Goal: Information Seeking & Learning: Learn about a topic

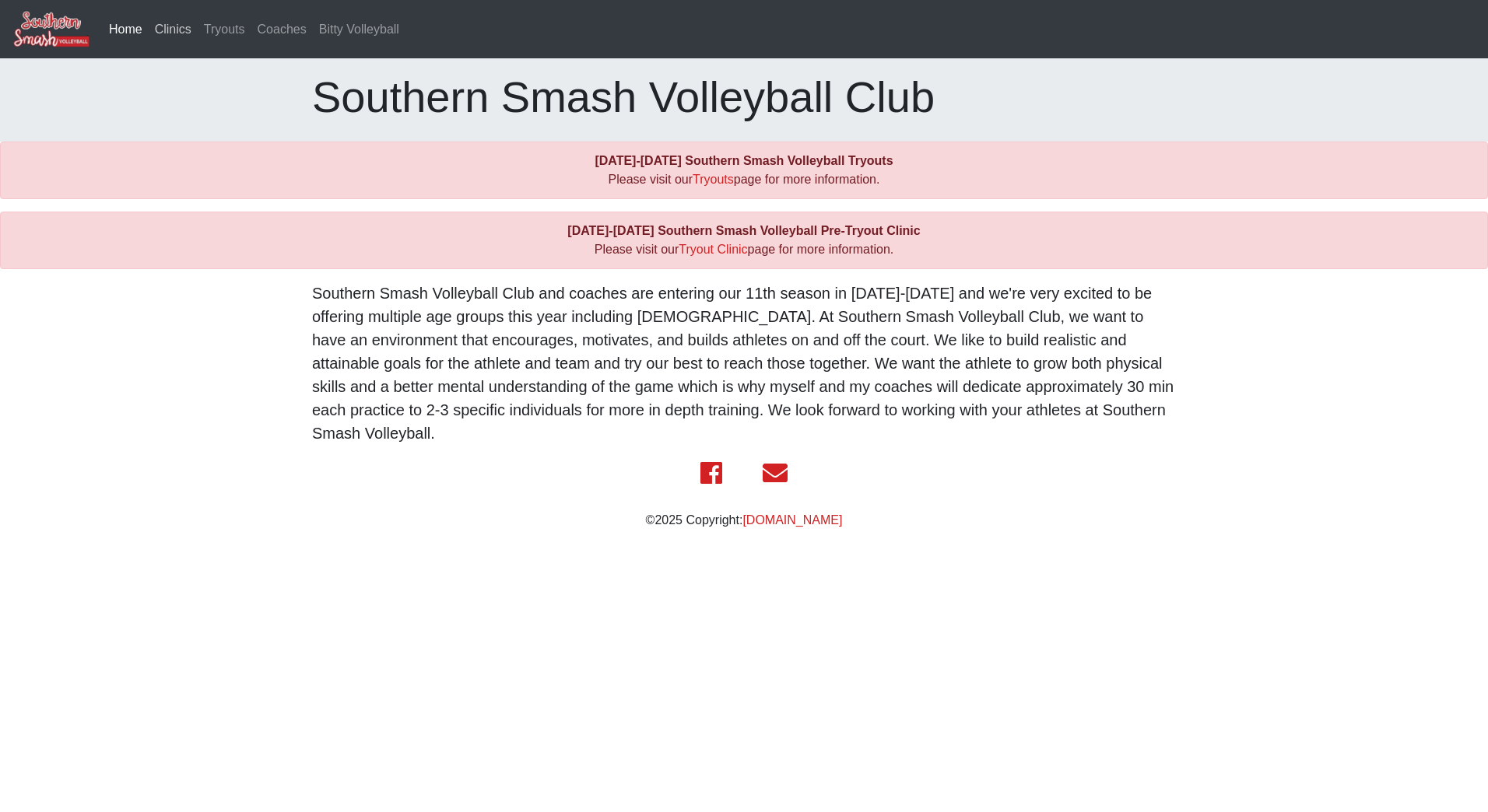
click at [176, 31] on link "Clinics" at bounding box center [172, 29] width 49 height 31
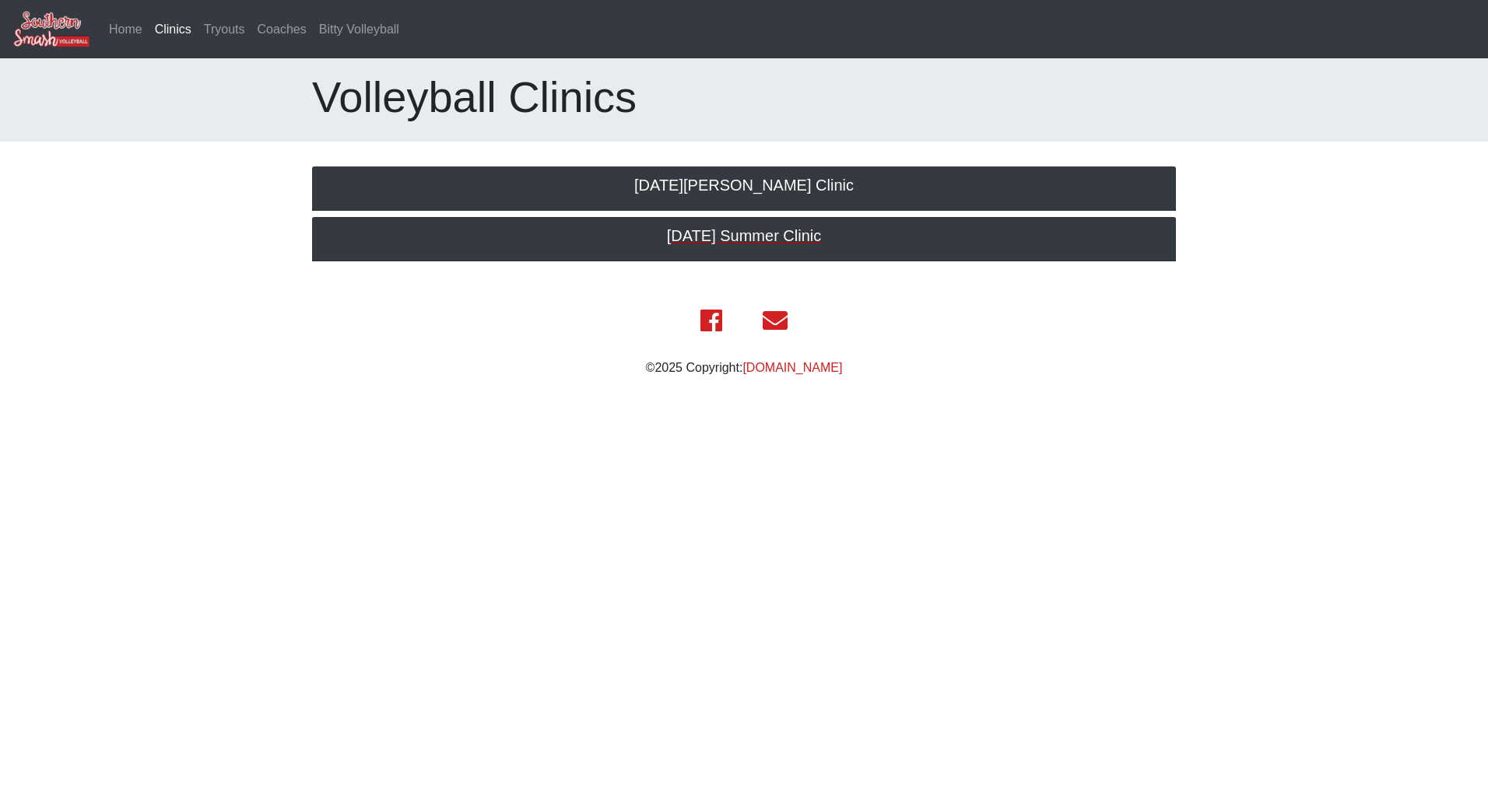
click at [810, 231] on h5 "2025 July Summer Clinic" at bounding box center [744, 236] width 833 height 19
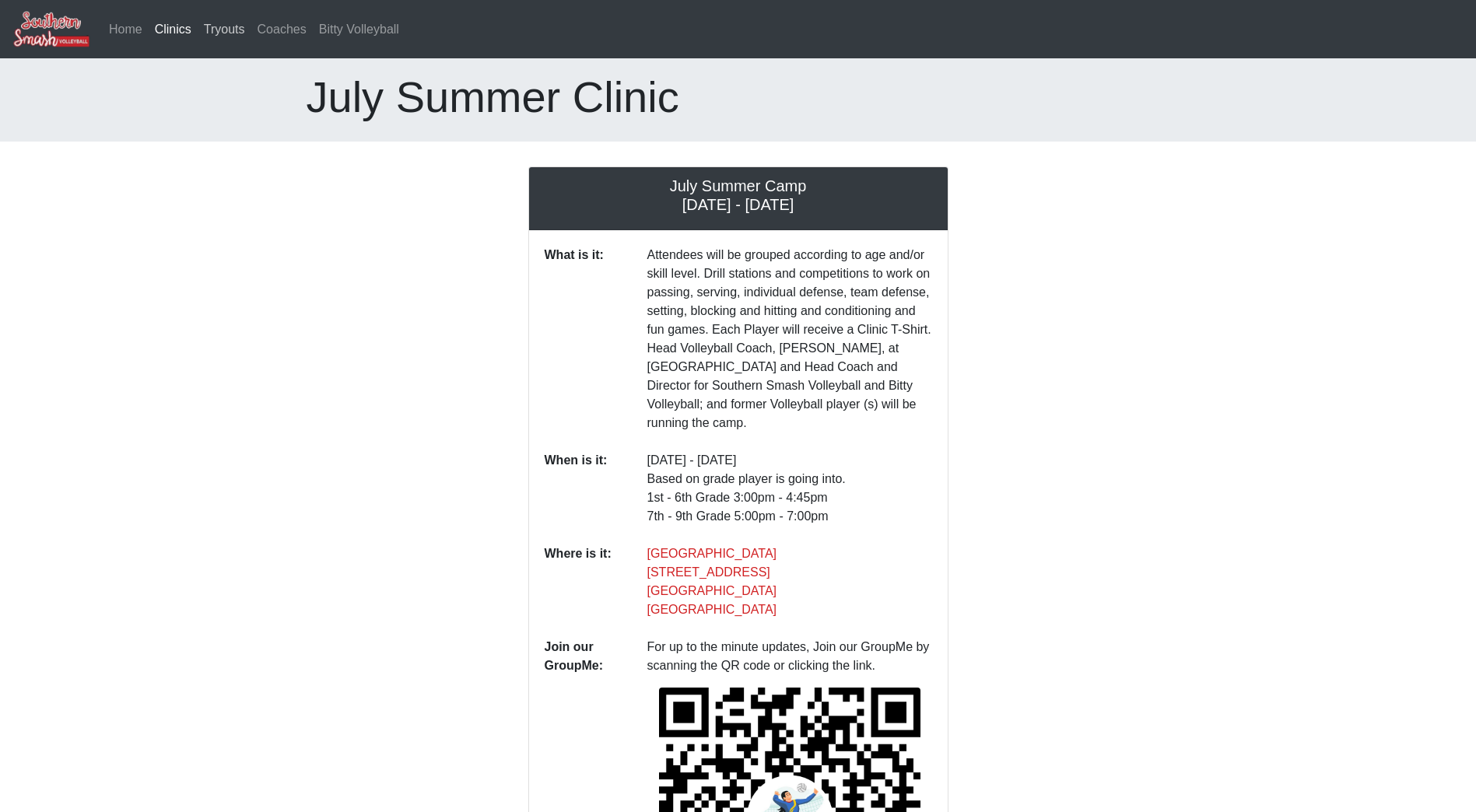
click at [229, 35] on link "Tryouts" at bounding box center [225, 29] width 53 height 31
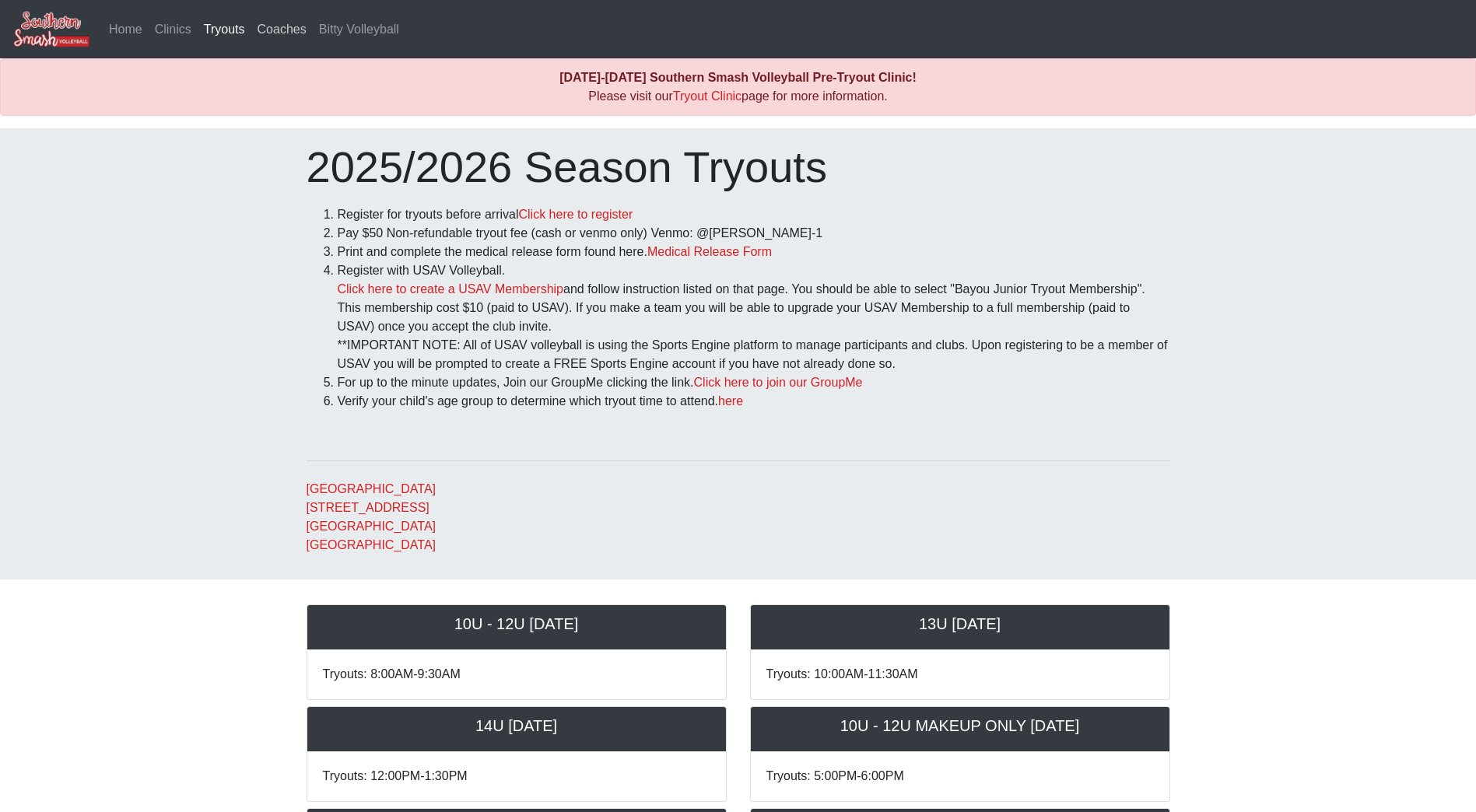
click at [277, 31] on link "Coaches" at bounding box center [282, 29] width 61 height 31
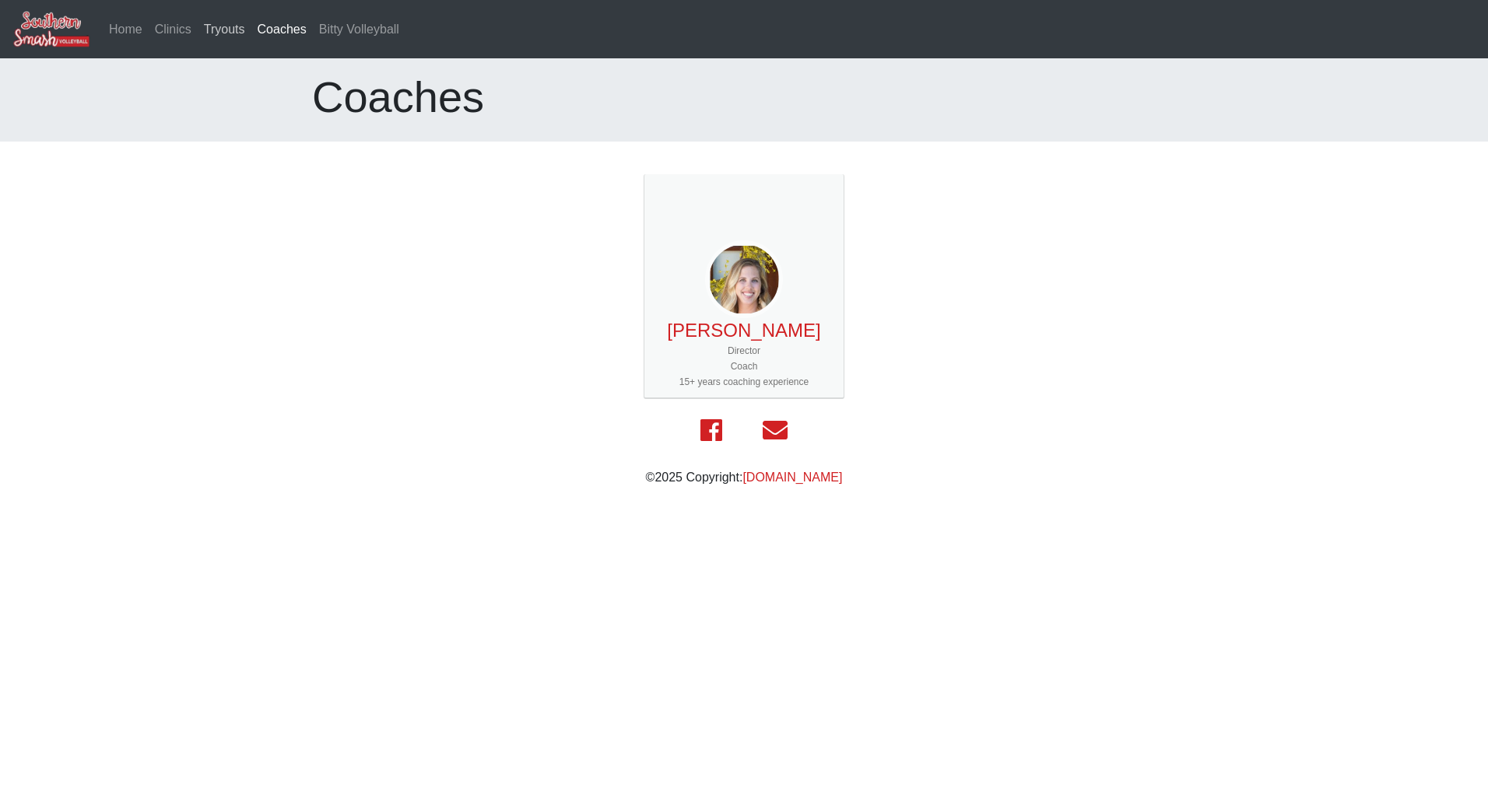
click at [227, 27] on link "Tryouts" at bounding box center [225, 29] width 53 height 31
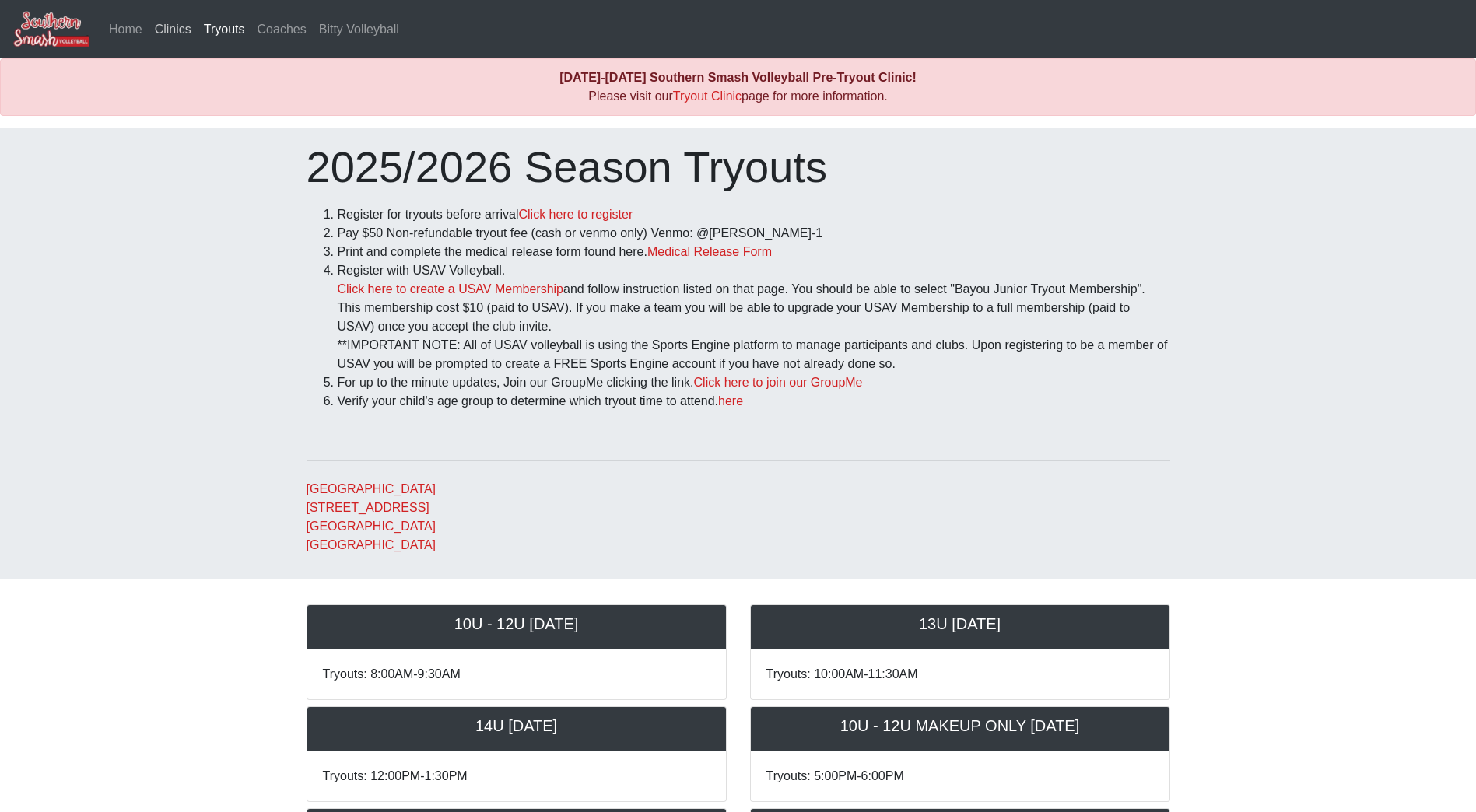
click at [173, 32] on link "Clinics" at bounding box center [172, 29] width 49 height 31
click at [125, 33] on link "Home" at bounding box center [126, 29] width 46 height 31
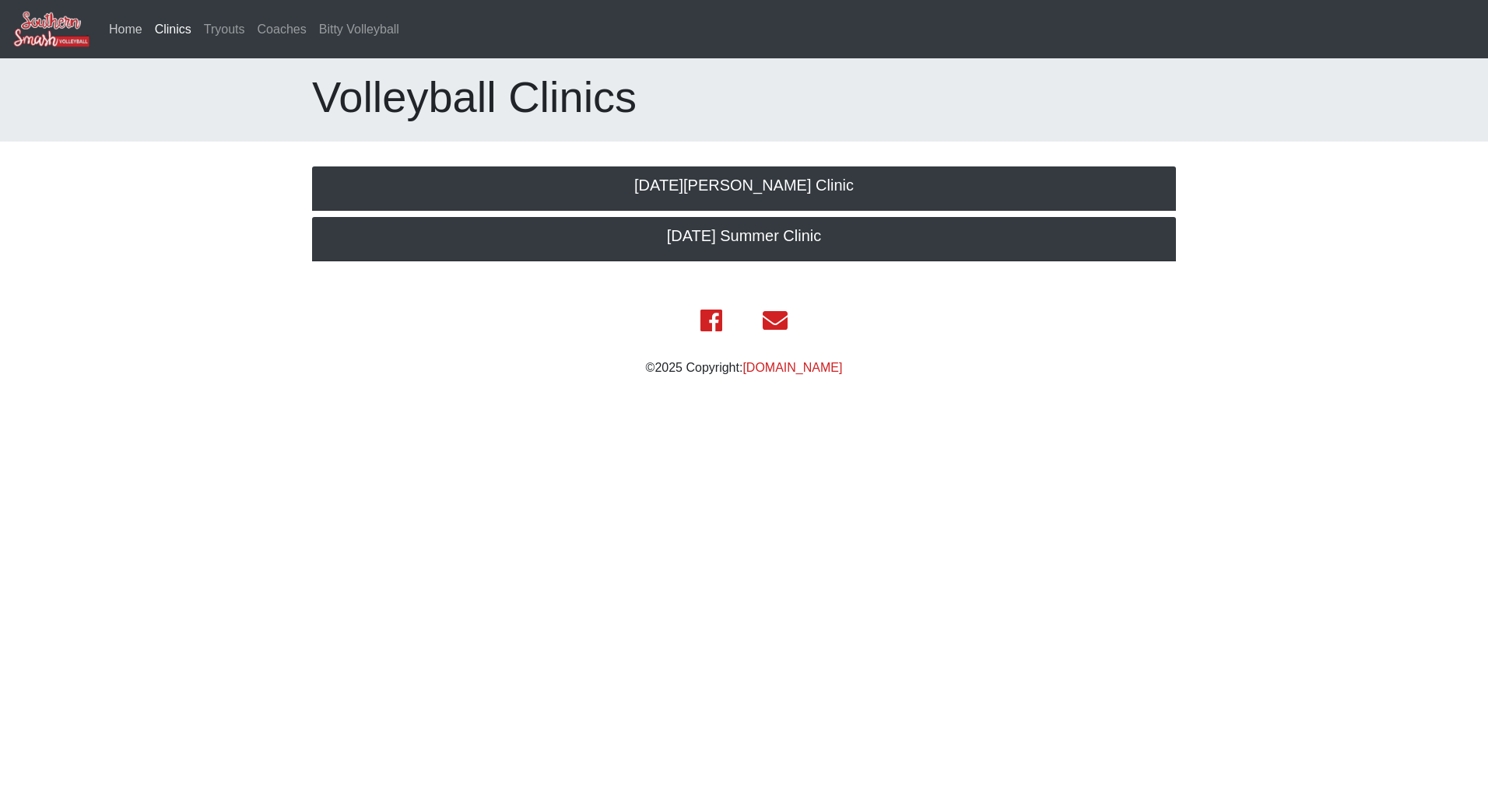
click at [132, 27] on link "Home" at bounding box center [126, 29] width 46 height 31
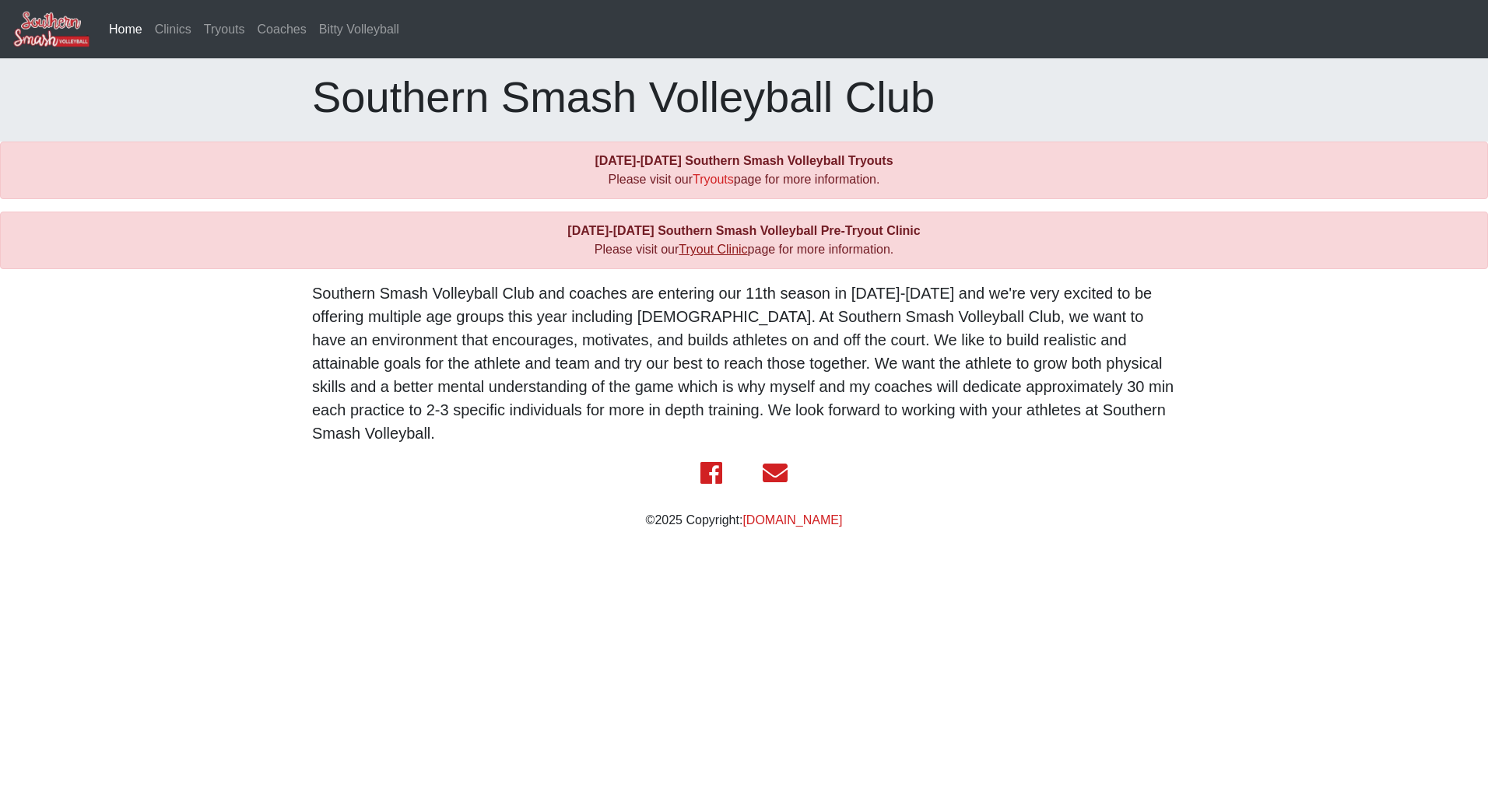
click at [681, 249] on link "Tryout Clinic" at bounding box center [712, 249] width 68 height 13
click at [162, 32] on link "Clinics" at bounding box center [172, 29] width 49 height 31
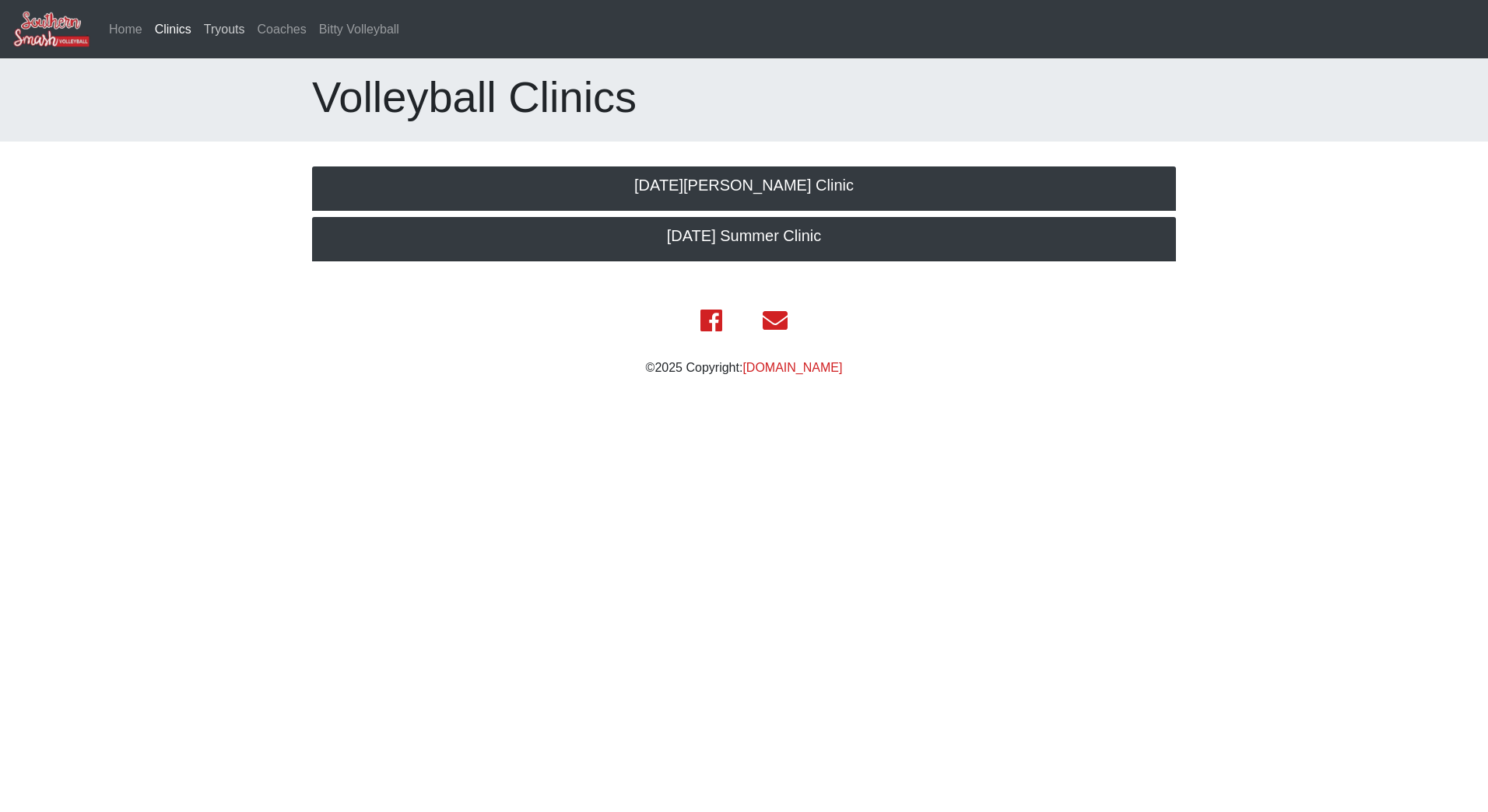
click at [224, 35] on link "Tryouts" at bounding box center [225, 29] width 53 height 31
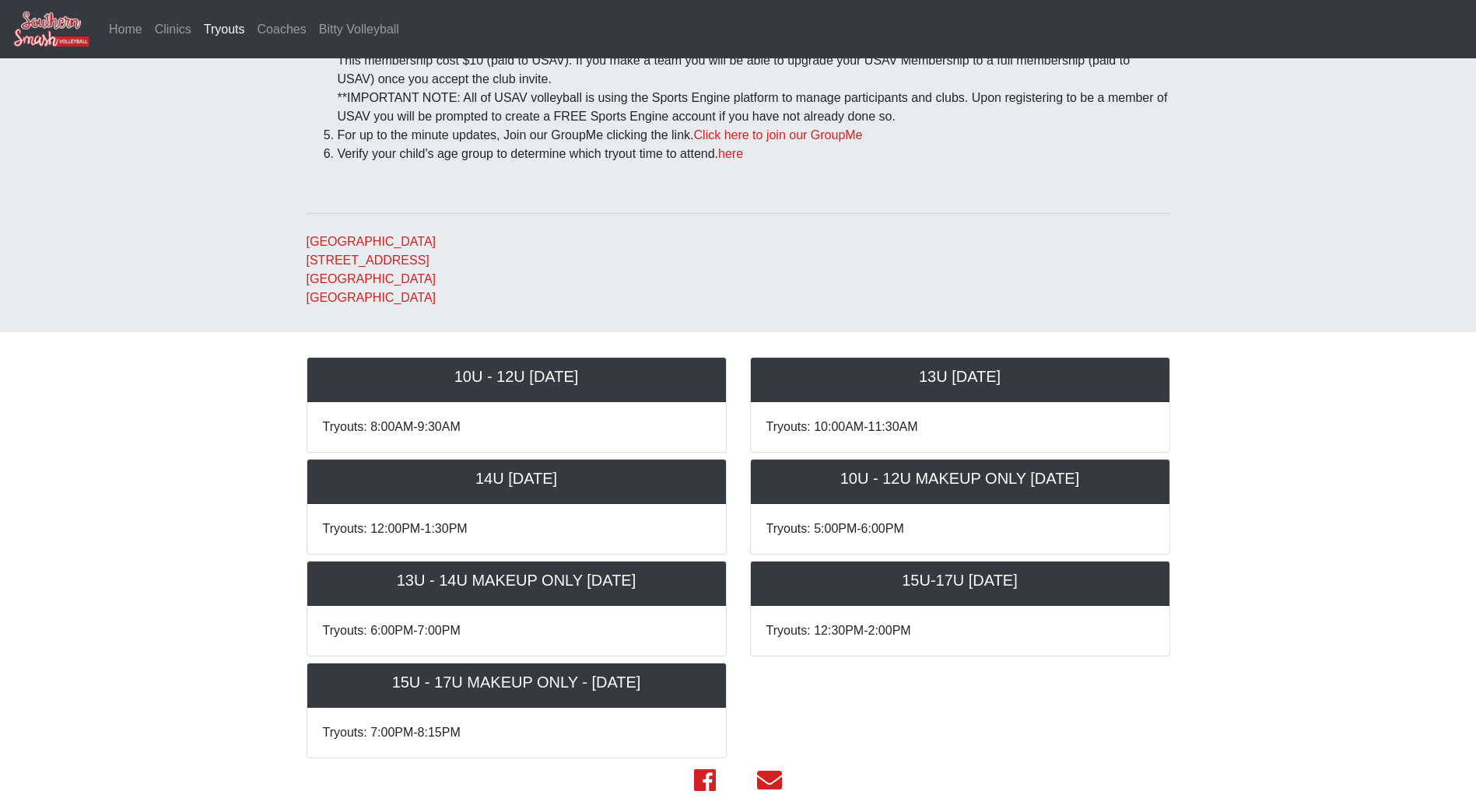
scroll to position [322, 0]
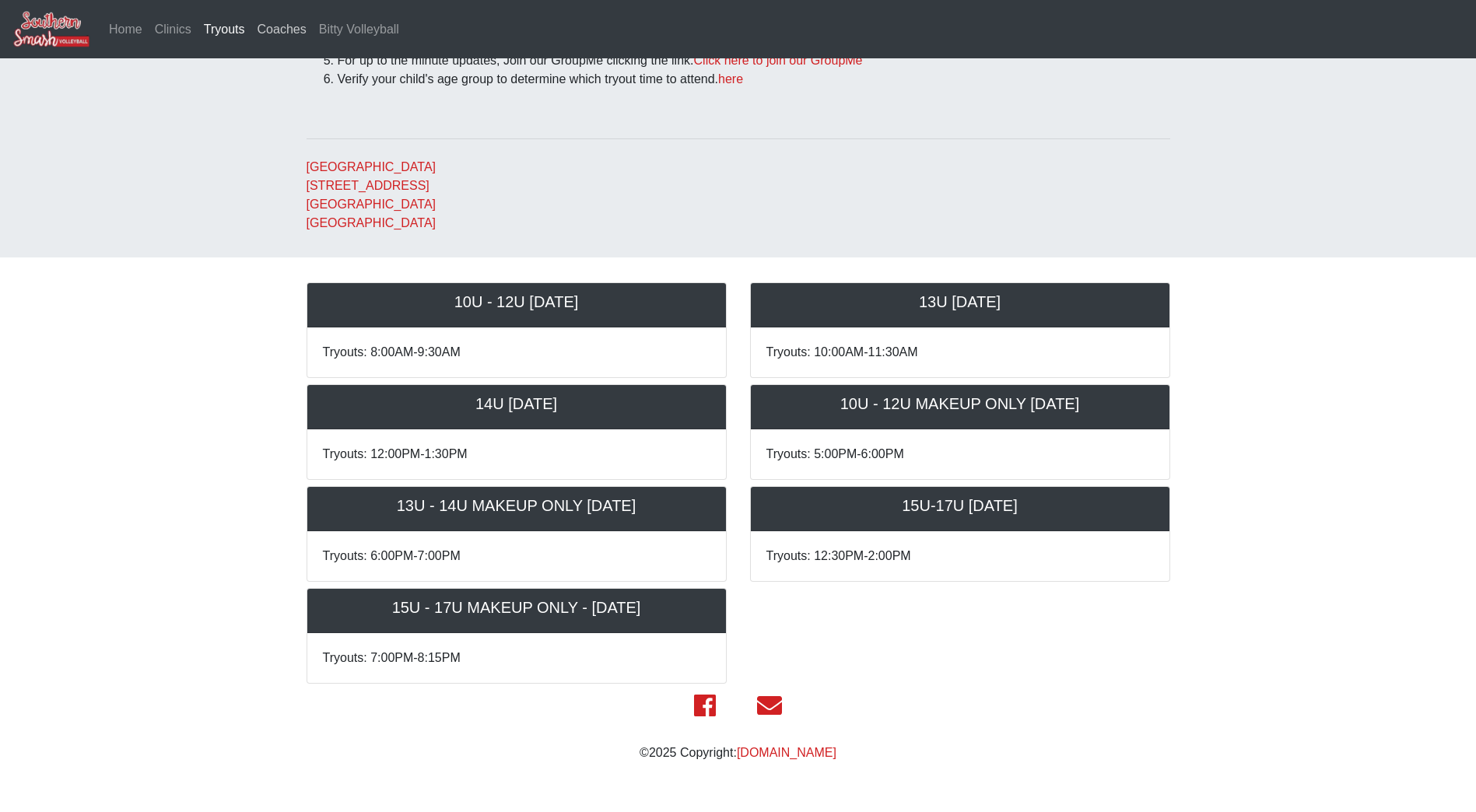
click at [281, 32] on link "Coaches" at bounding box center [282, 29] width 61 height 31
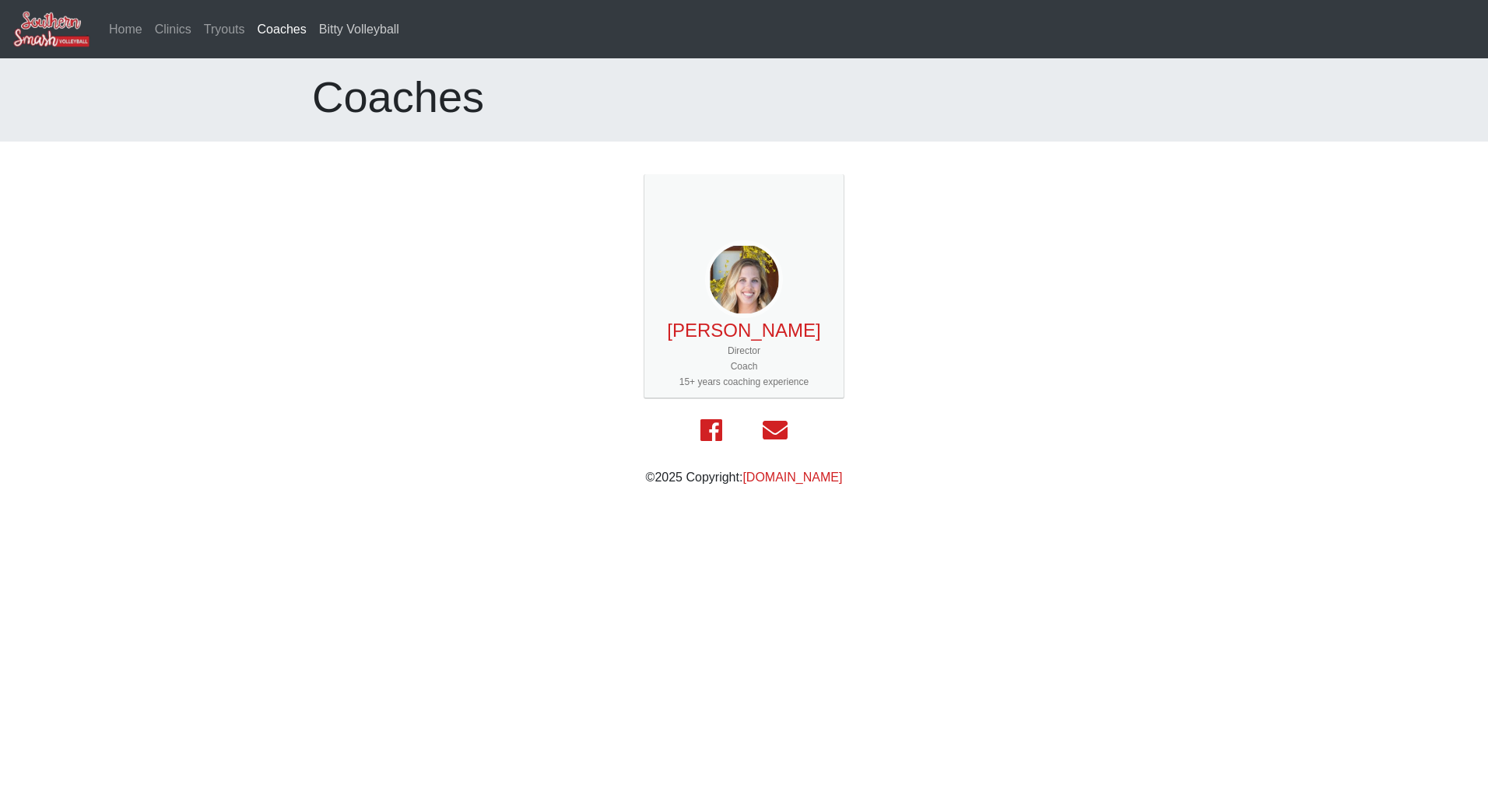
click at [352, 30] on link "Bitty Volleyball" at bounding box center [359, 29] width 92 height 31
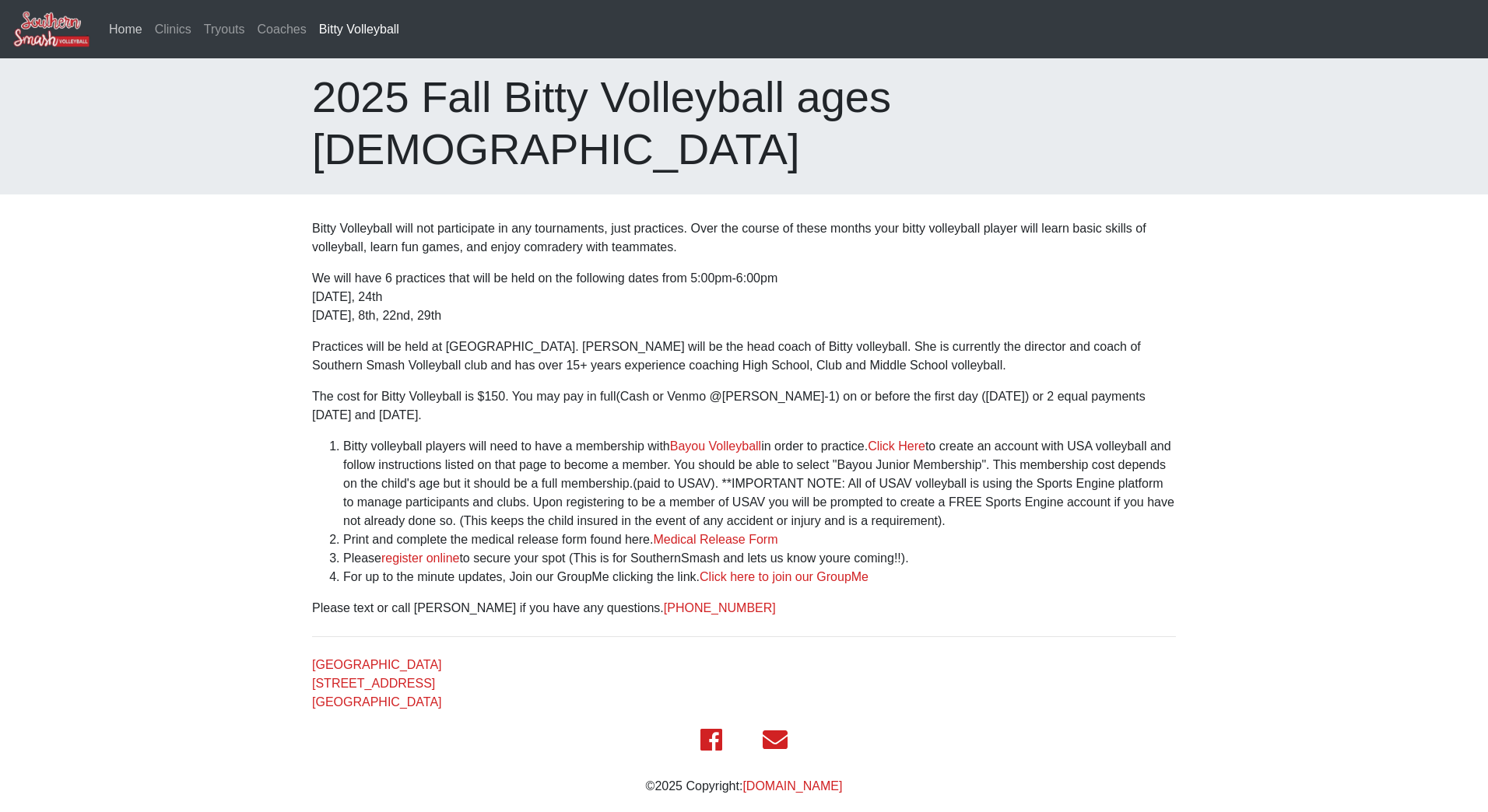
click at [122, 33] on link "Home" at bounding box center [126, 29] width 46 height 31
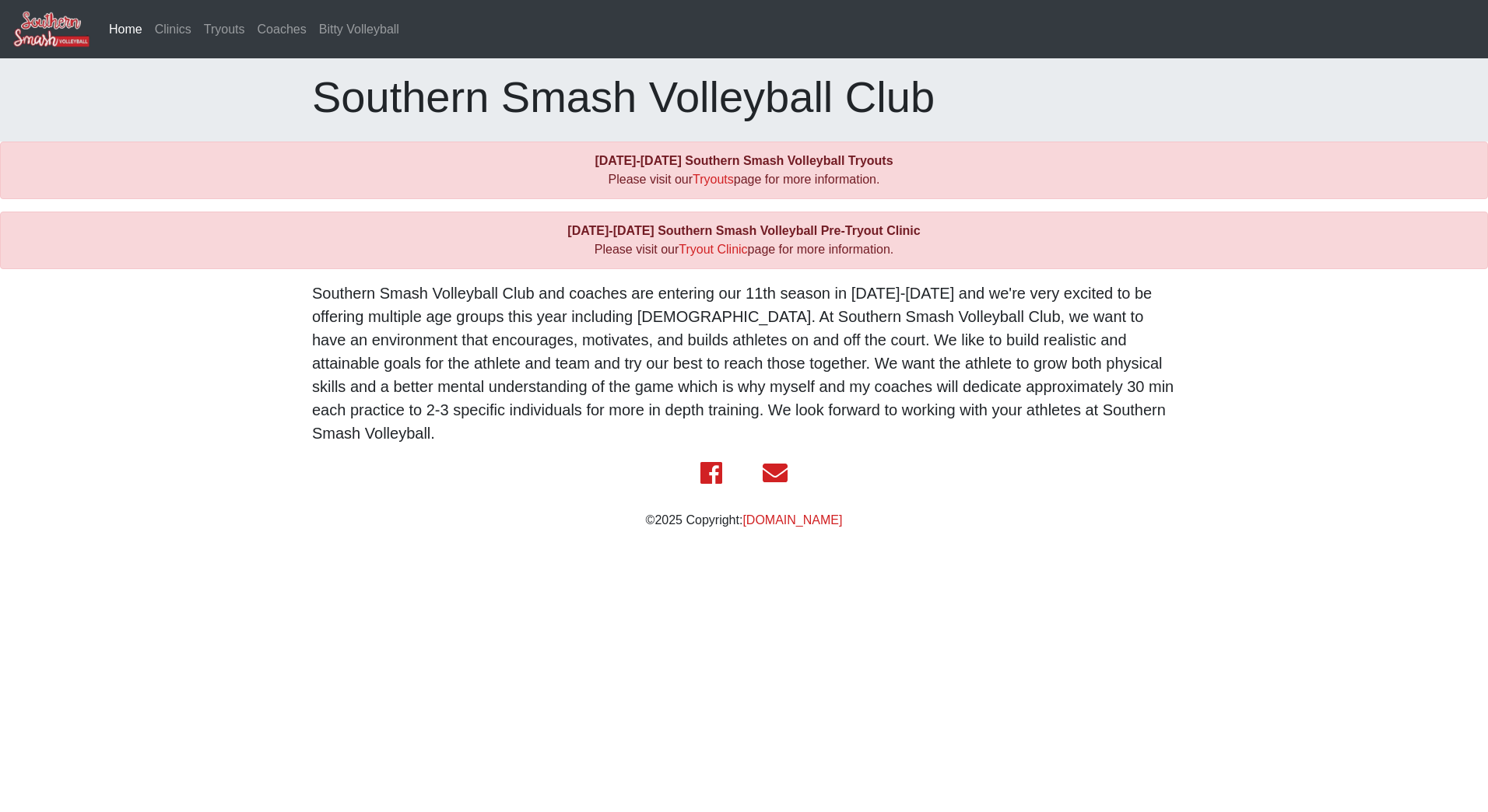
click at [59, 31] on img at bounding box center [52, 29] width 78 height 38
